Goal: Task Accomplishment & Management: Manage account settings

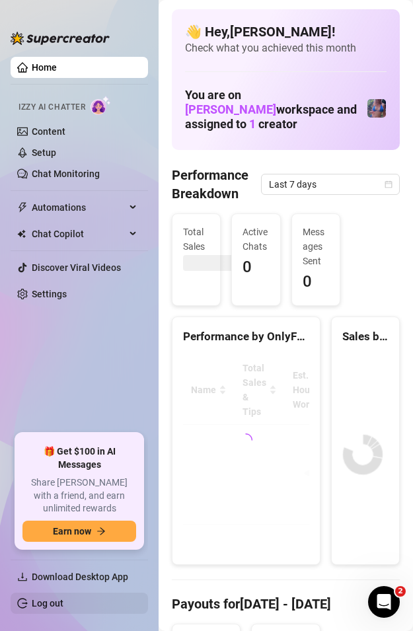
click at [63, 600] on link "Log out" at bounding box center [48, 603] width 32 height 11
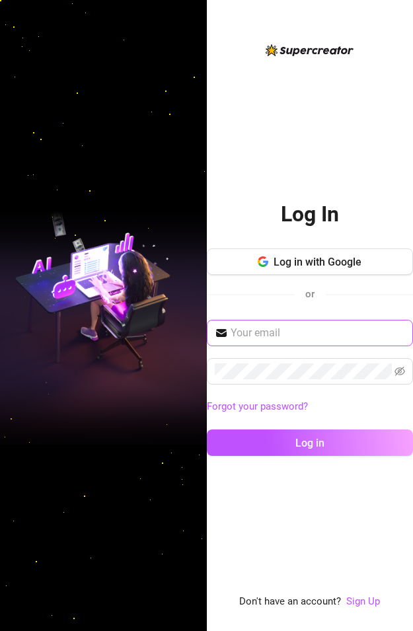
click at [315, 341] on span at bounding box center [310, 333] width 207 height 26
click at [321, 335] on input "text" at bounding box center [318, 333] width 175 height 16
type input "[EMAIL_ADDRESS][DOMAIN_NAME]"
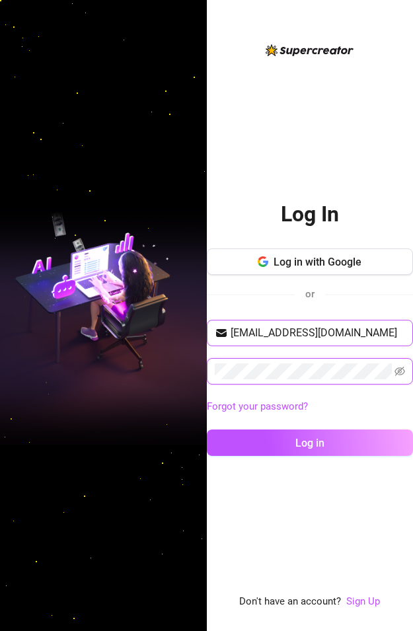
click at [207, 430] on button "Log in" at bounding box center [310, 443] width 207 height 26
